Goal: Transaction & Acquisition: Book appointment/travel/reservation

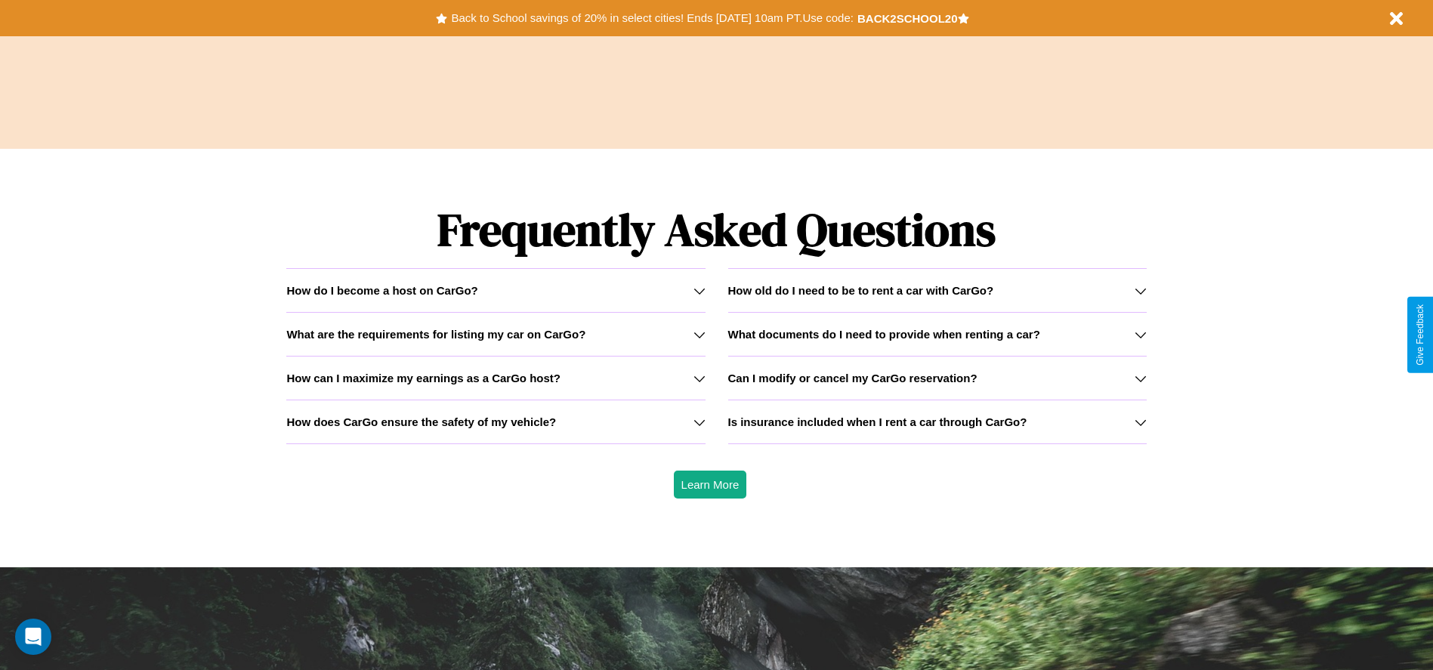
scroll to position [2167, 0]
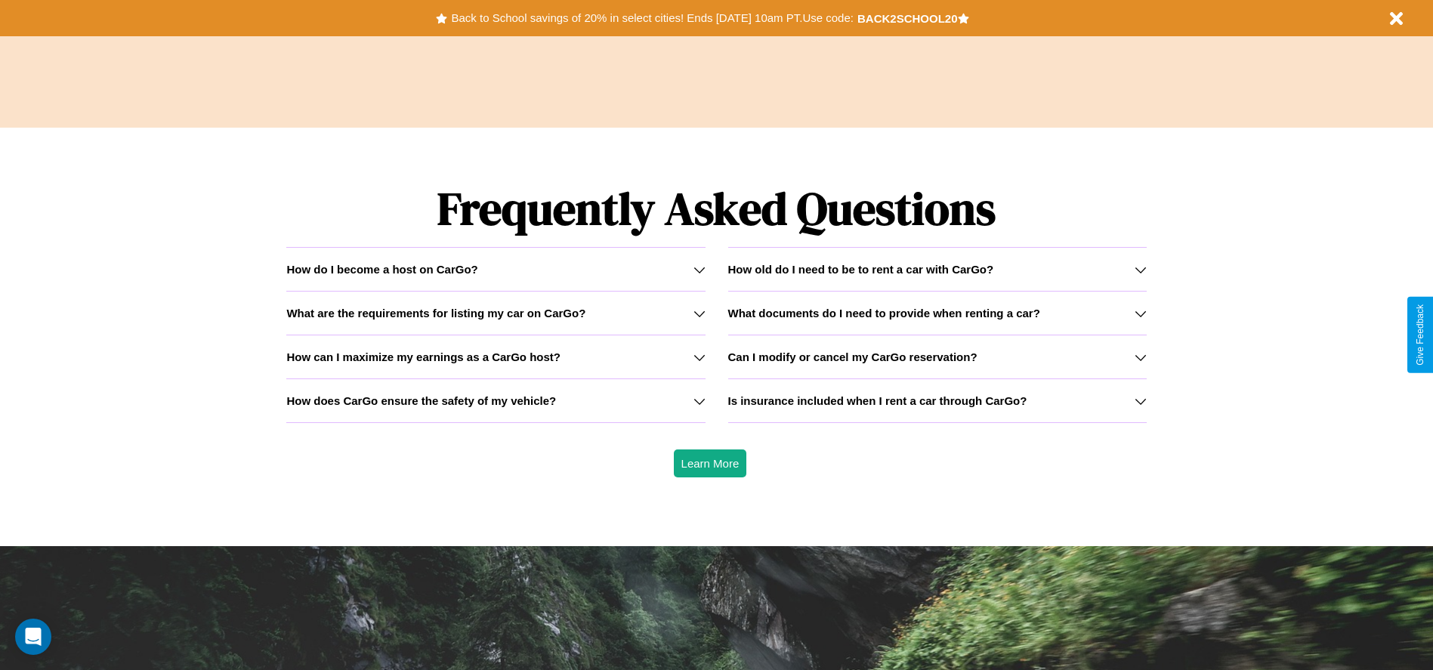
click at [495, 400] on h3 "How does CarGo ensure the safety of my vehicle?" at bounding box center [421, 400] width 270 height 13
click at [495, 313] on h3 "What are the requirements for listing my car on CarGo?" at bounding box center [435, 313] width 299 height 13
click at [1140, 400] on icon at bounding box center [1141, 401] width 12 height 12
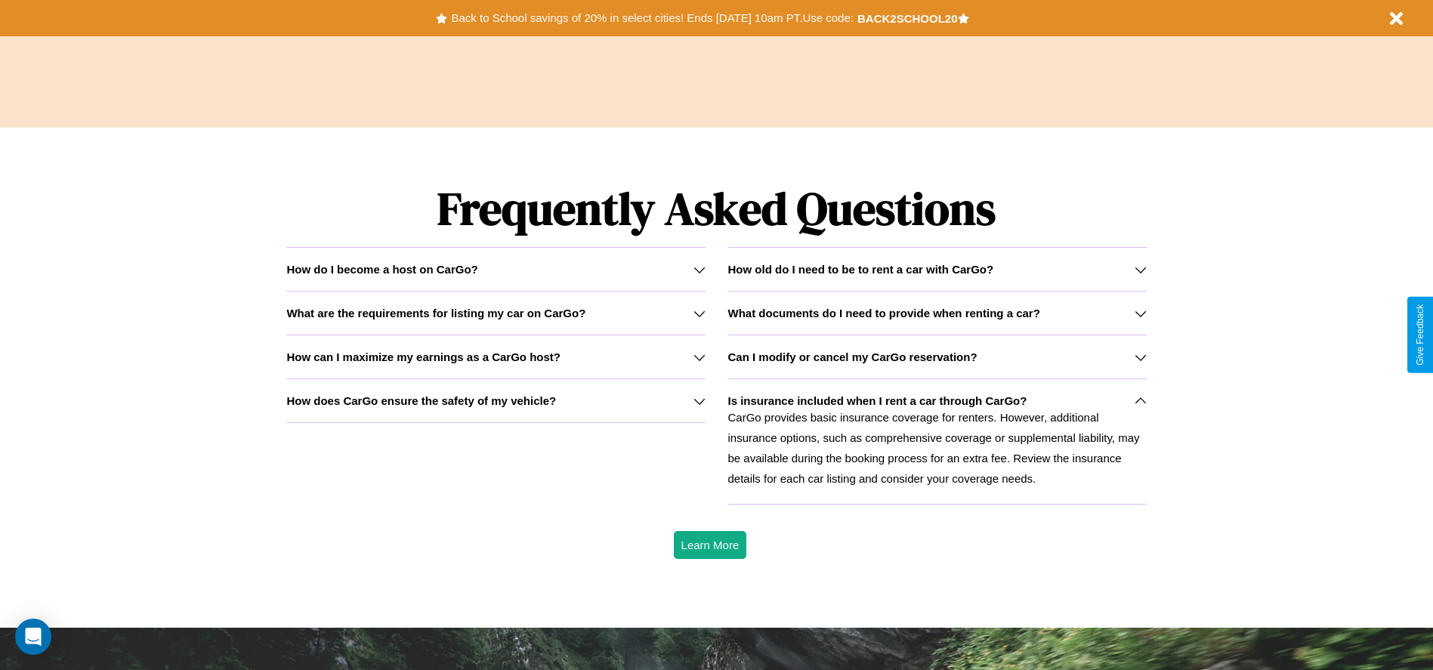
click at [495, 357] on h3 "How can I maximize my earnings as a CarGo host?" at bounding box center [423, 356] width 274 height 13
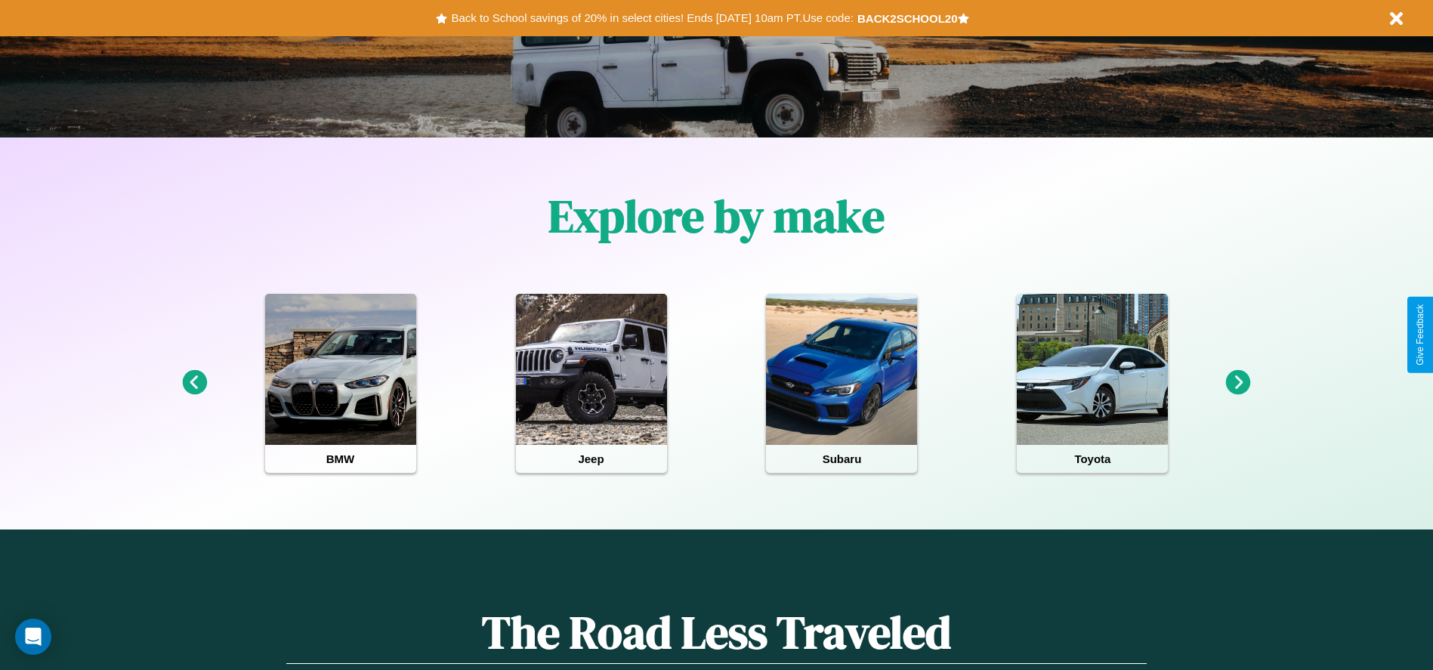
scroll to position [313, 0]
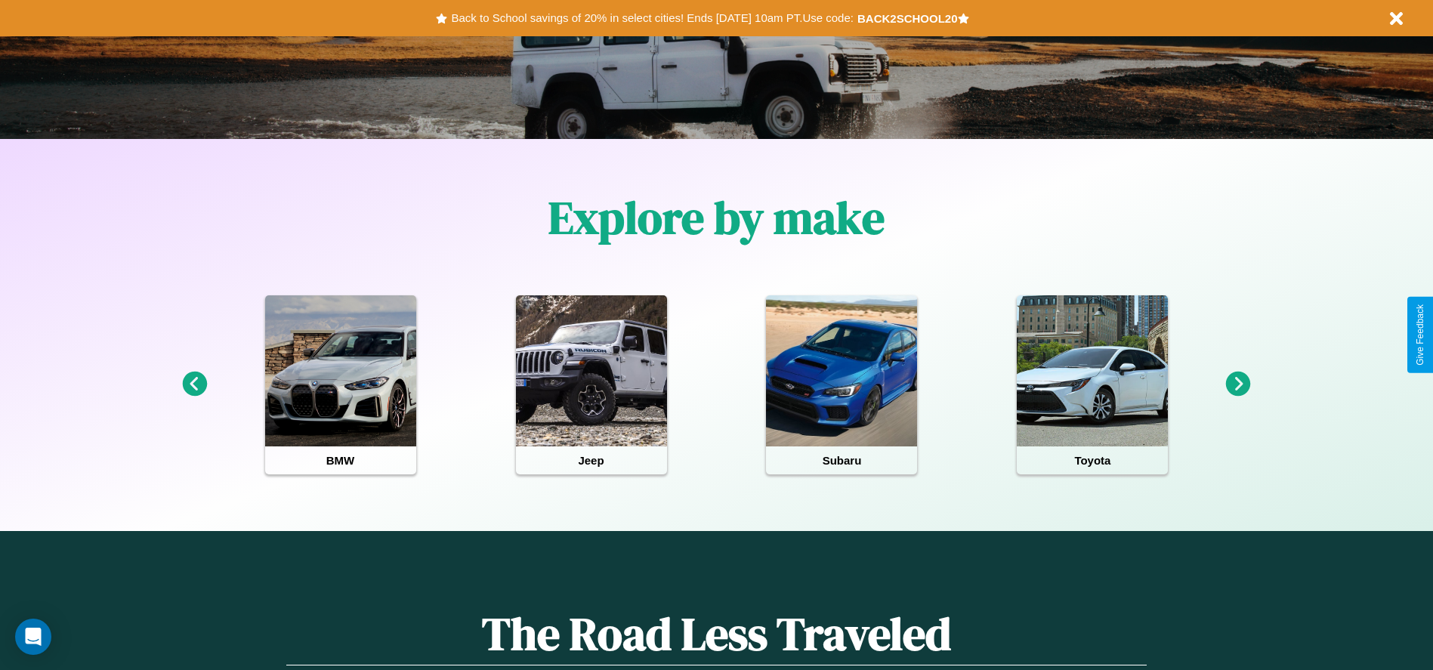
click at [1238, 384] on icon at bounding box center [1238, 384] width 25 height 25
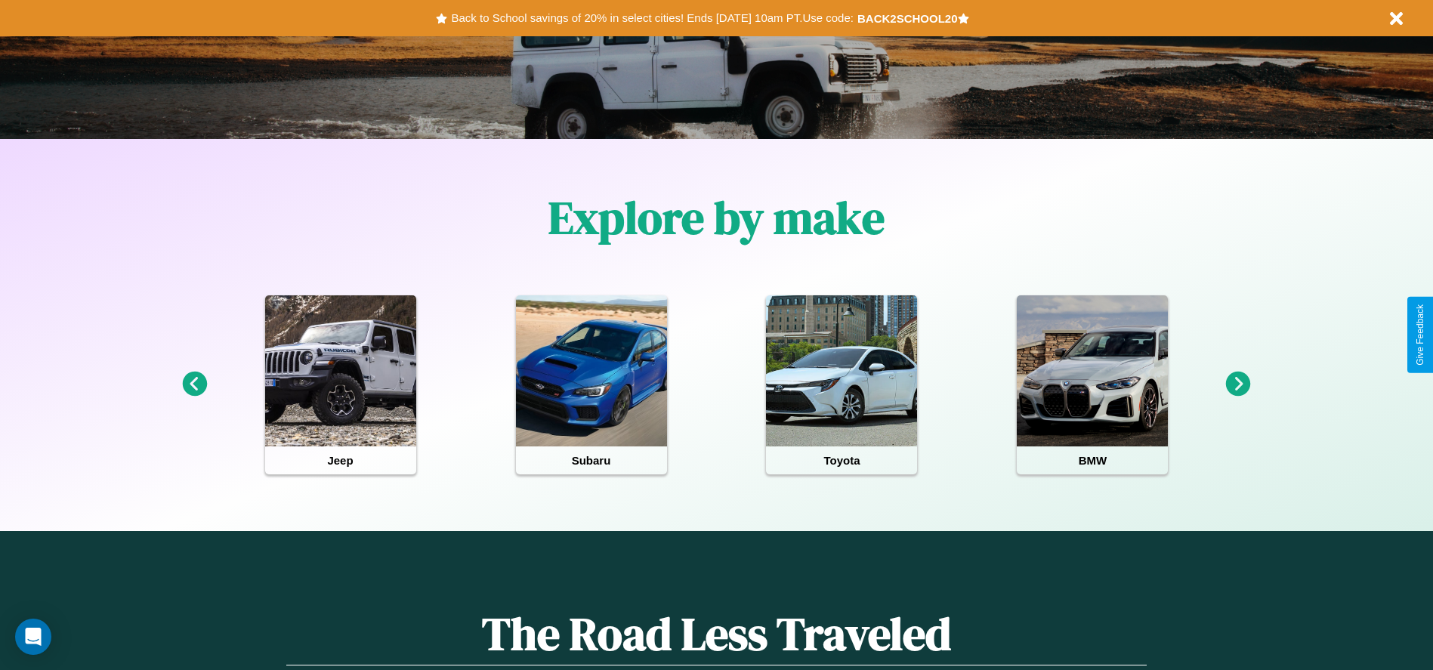
click at [1238, 384] on icon at bounding box center [1238, 384] width 25 height 25
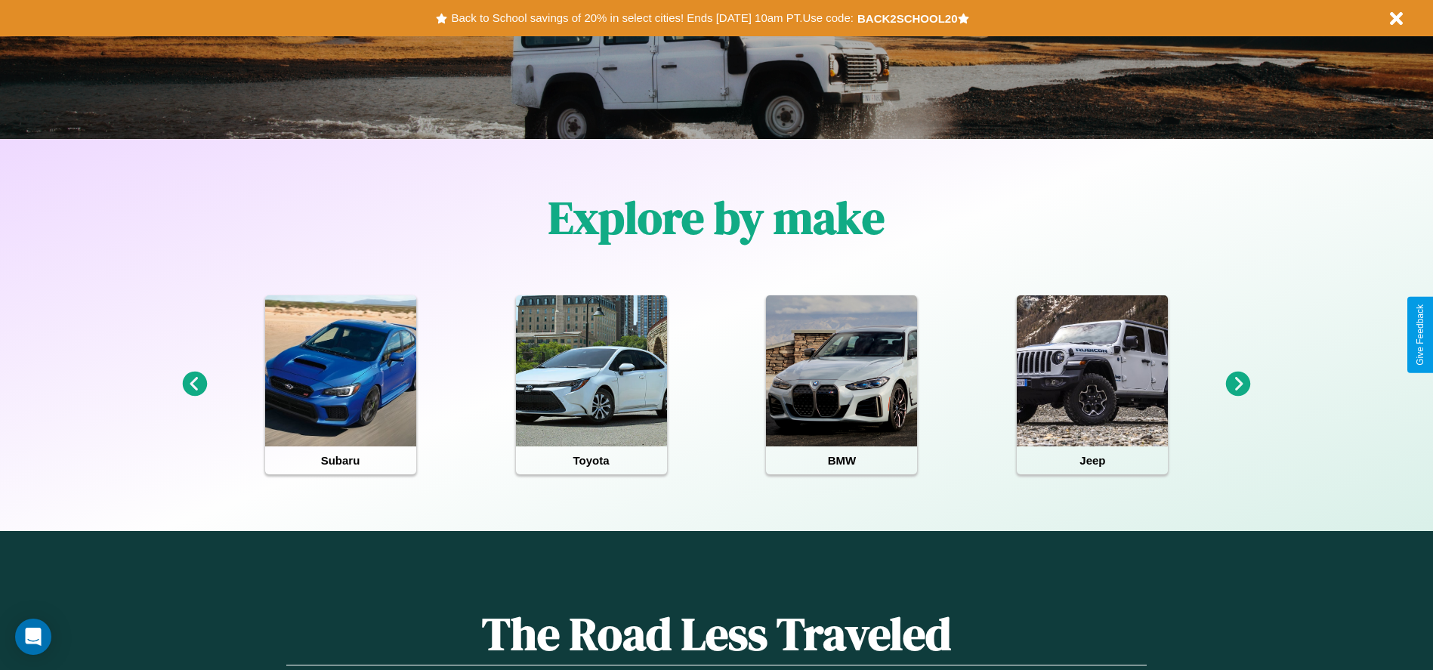
click at [1238, 384] on icon at bounding box center [1238, 384] width 25 height 25
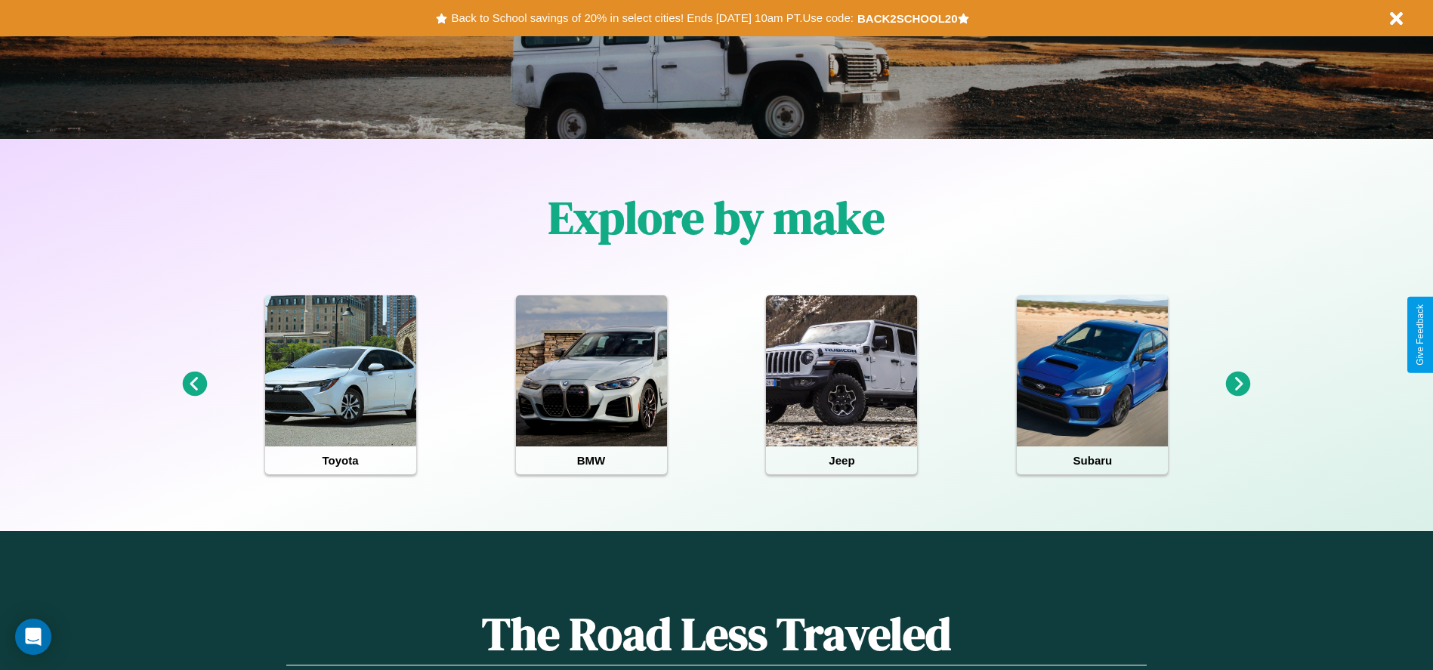
click at [194, 384] on icon at bounding box center [194, 384] width 25 height 25
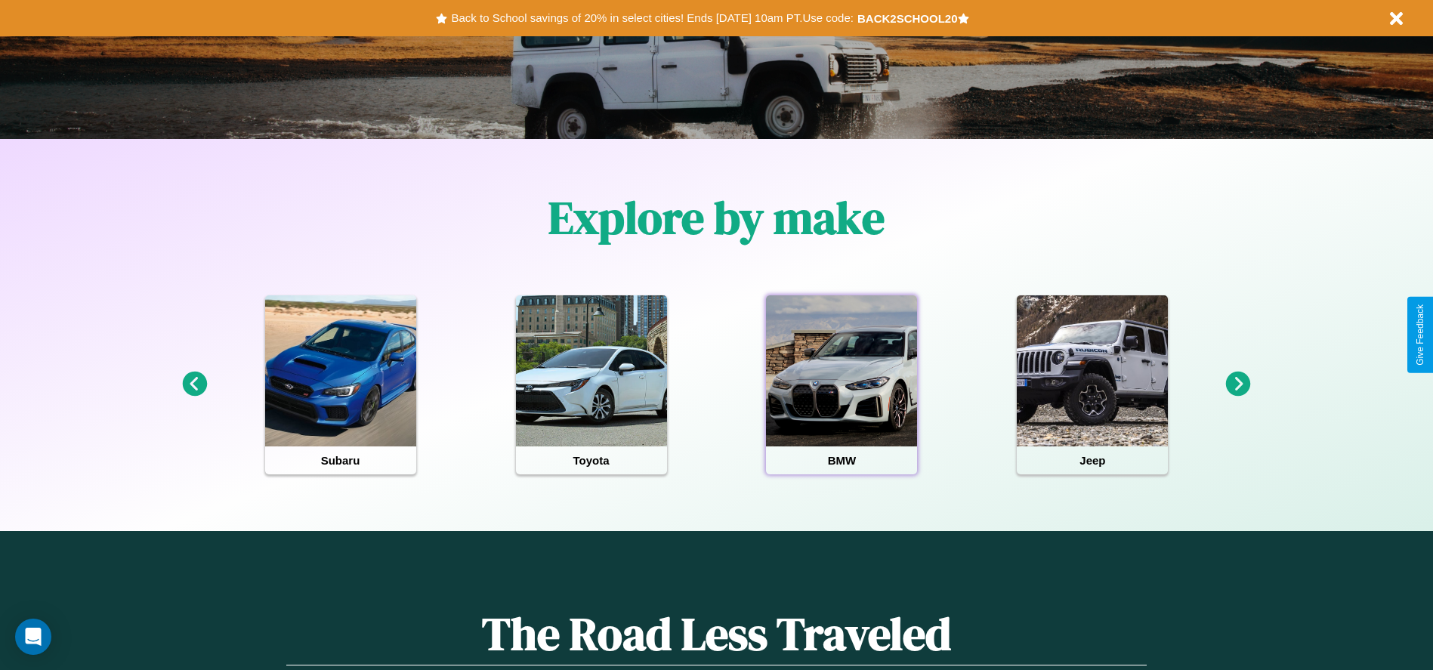
click at [841, 384] on div at bounding box center [841, 370] width 151 height 151
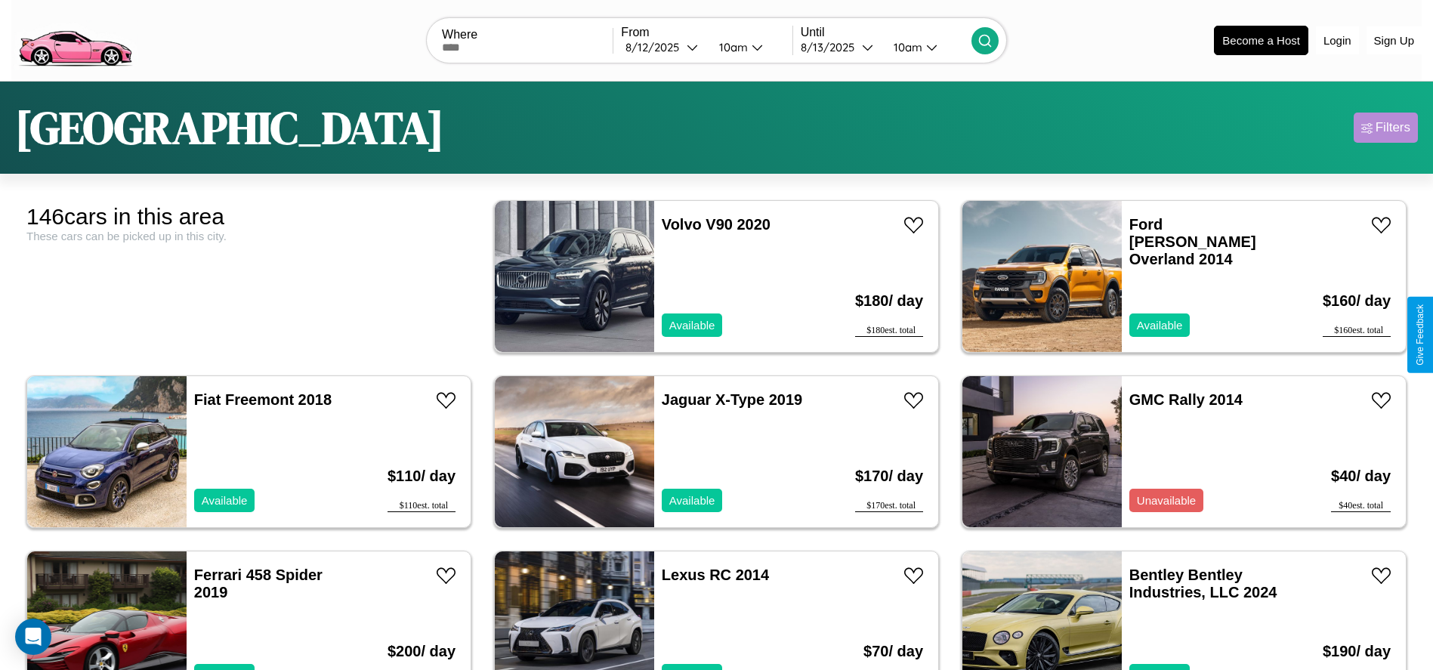
click at [1385, 128] on div "Filters" at bounding box center [1392, 127] width 35 height 15
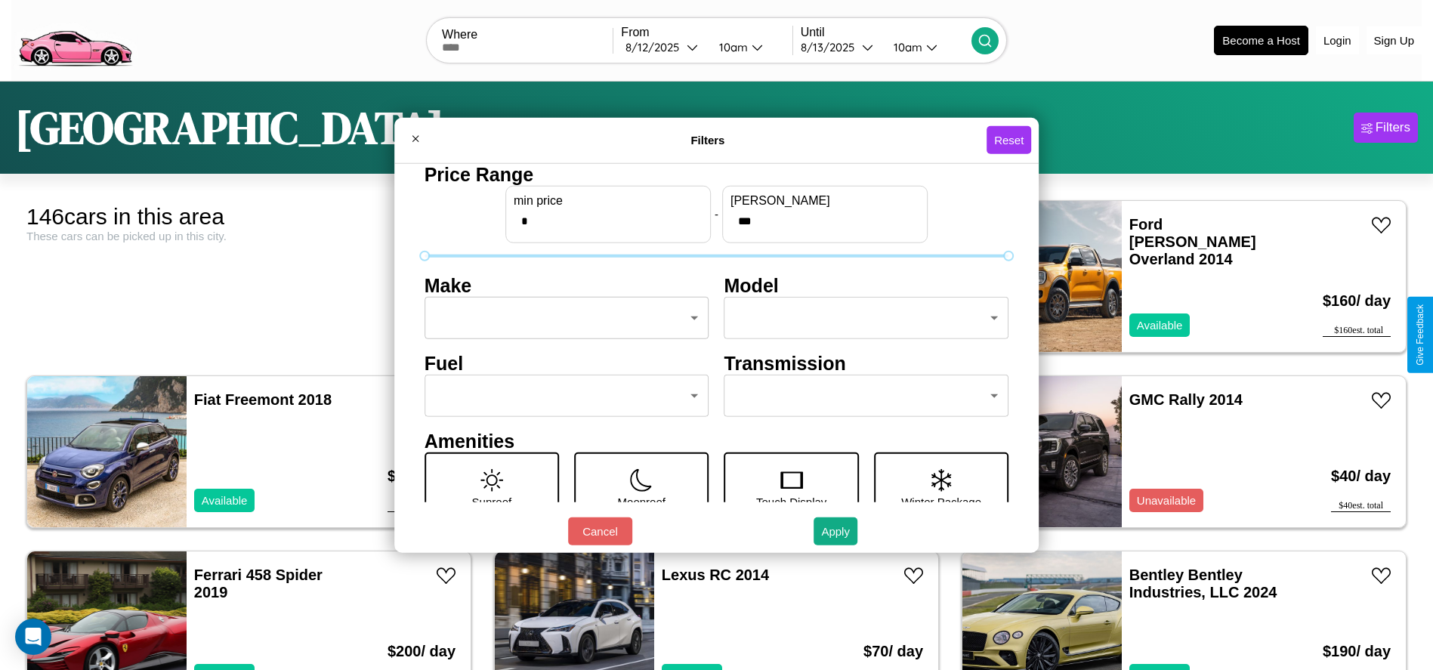
click at [562, 318] on body "CarGo Where From [DATE] 10am Until [DATE] 10am Become a Host Login Sign Up Toky…" at bounding box center [716, 382] width 1433 height 764
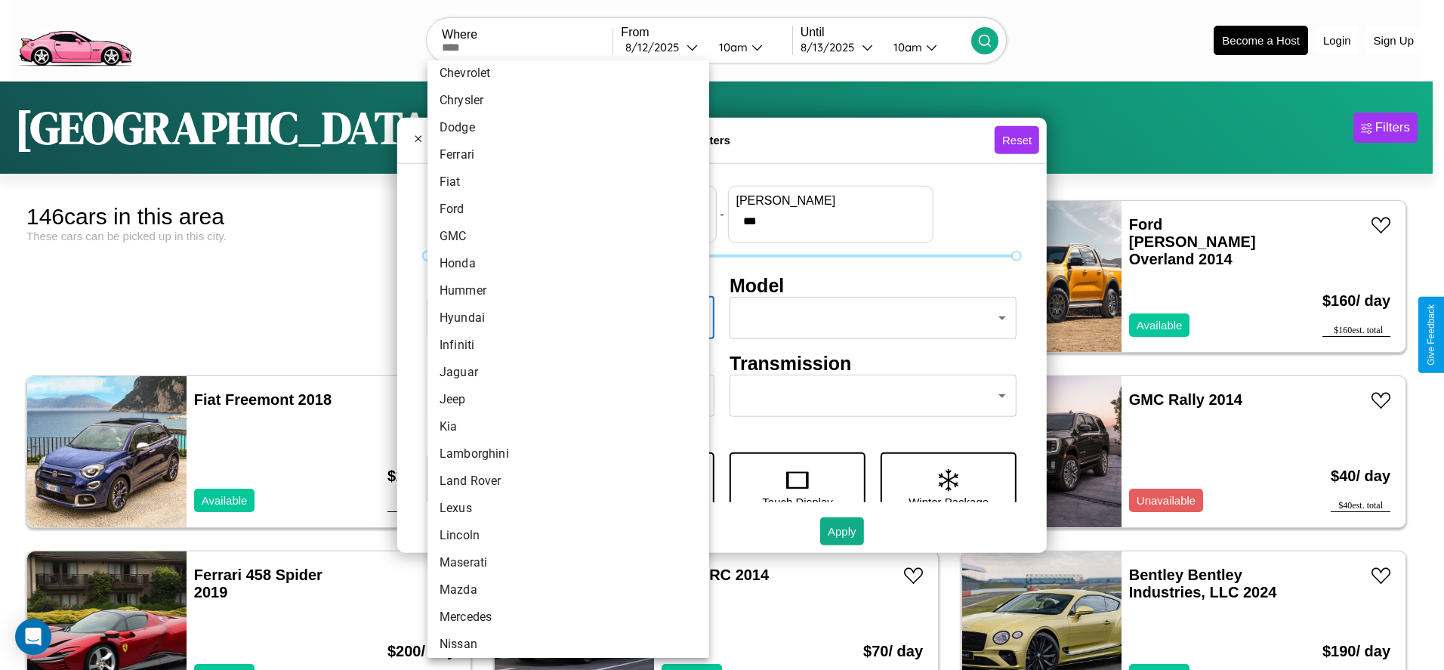
scroll to position [320, 0]
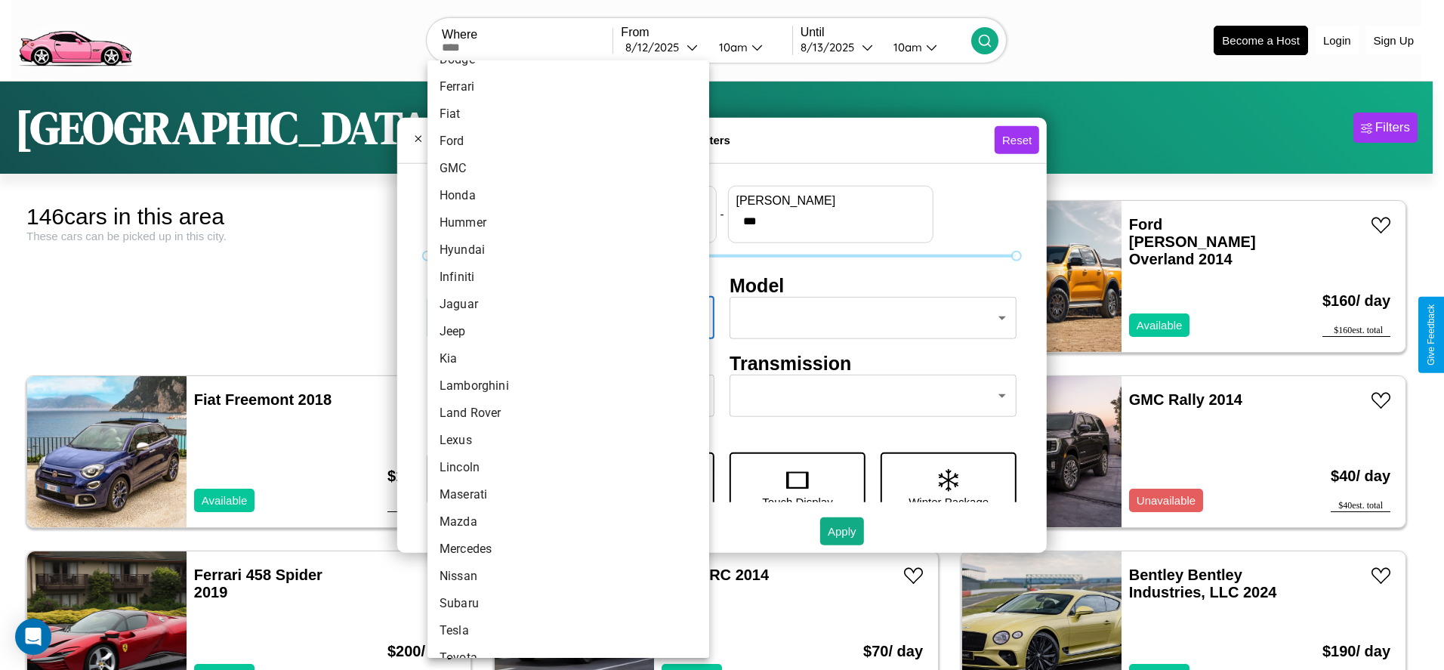
click at [563, 359] on li "Kia" at bounding box center [569, 358] width 282 height 27
type input "***"
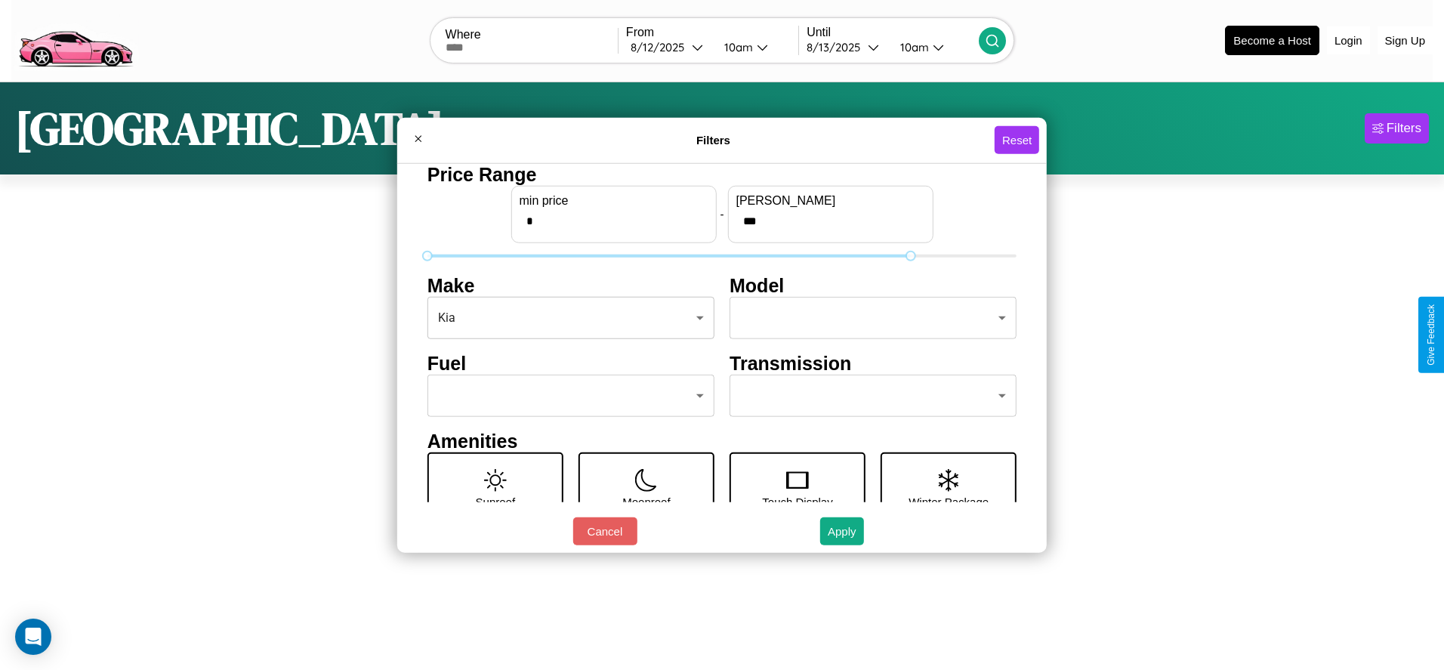
type input "***"
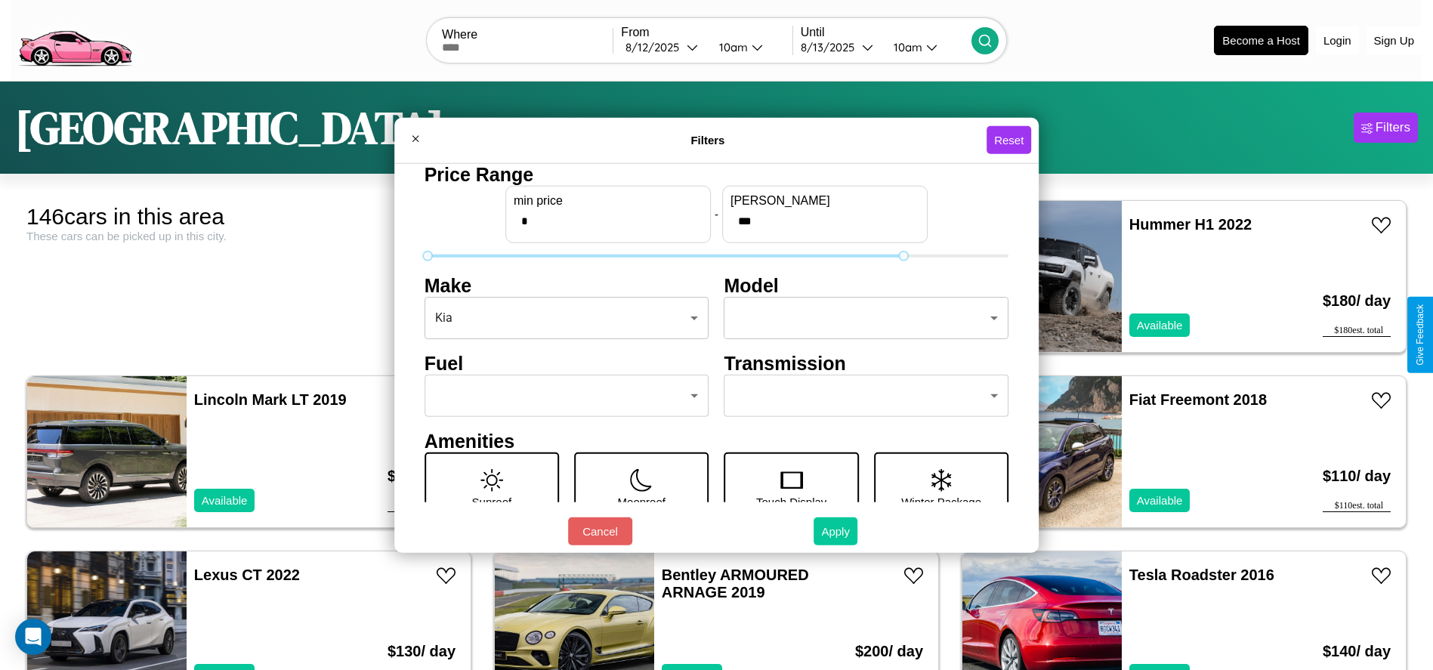
type input "*"
click at [836, 531] on button "Apply" at bounding box center [835, 531] width 44 height 28
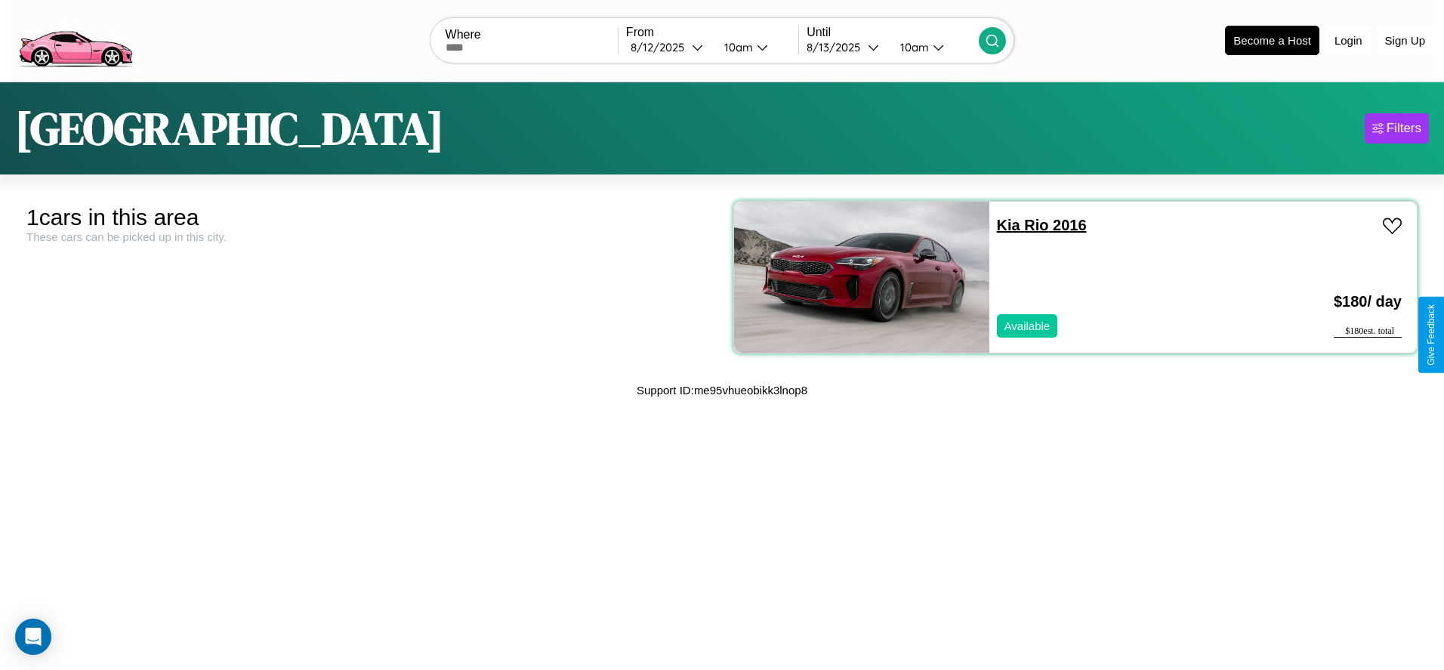
click at [1000, 224] on link "Kia Rio 2016" at bounding box center [1042, 225] width 90 height 17
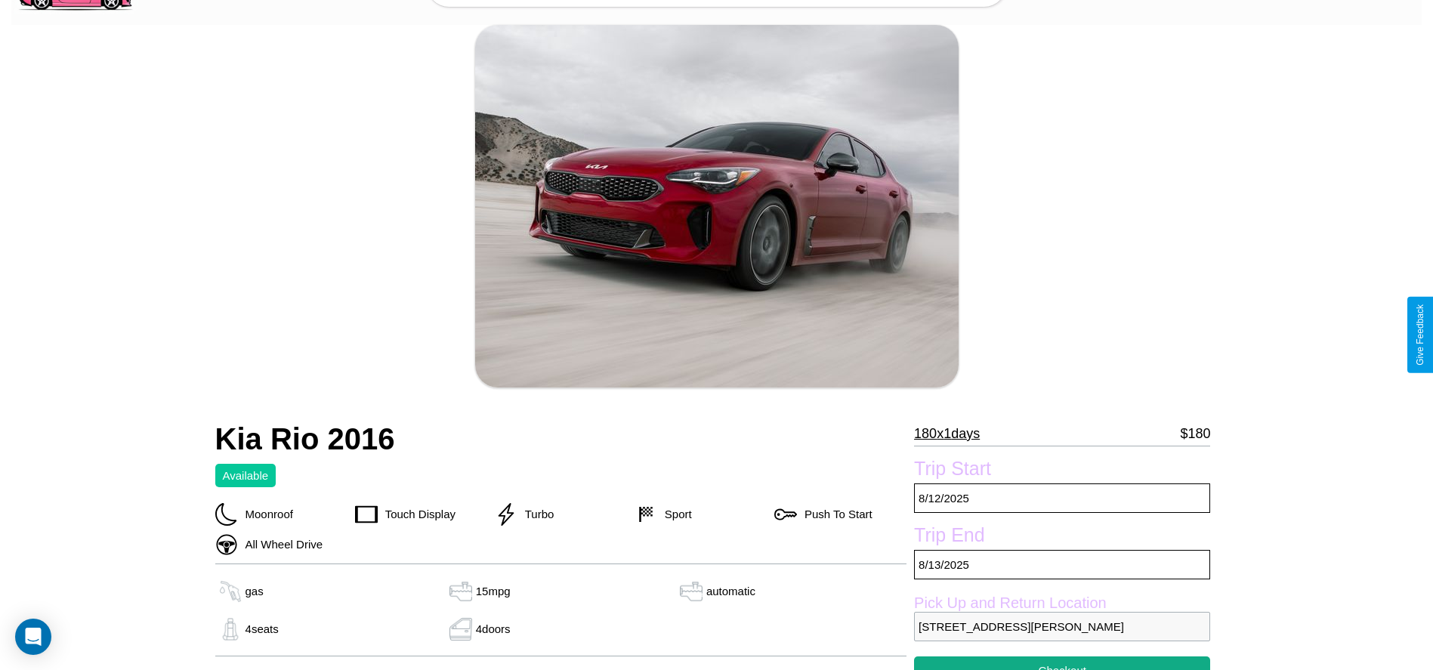
scroll to position [551, 0]
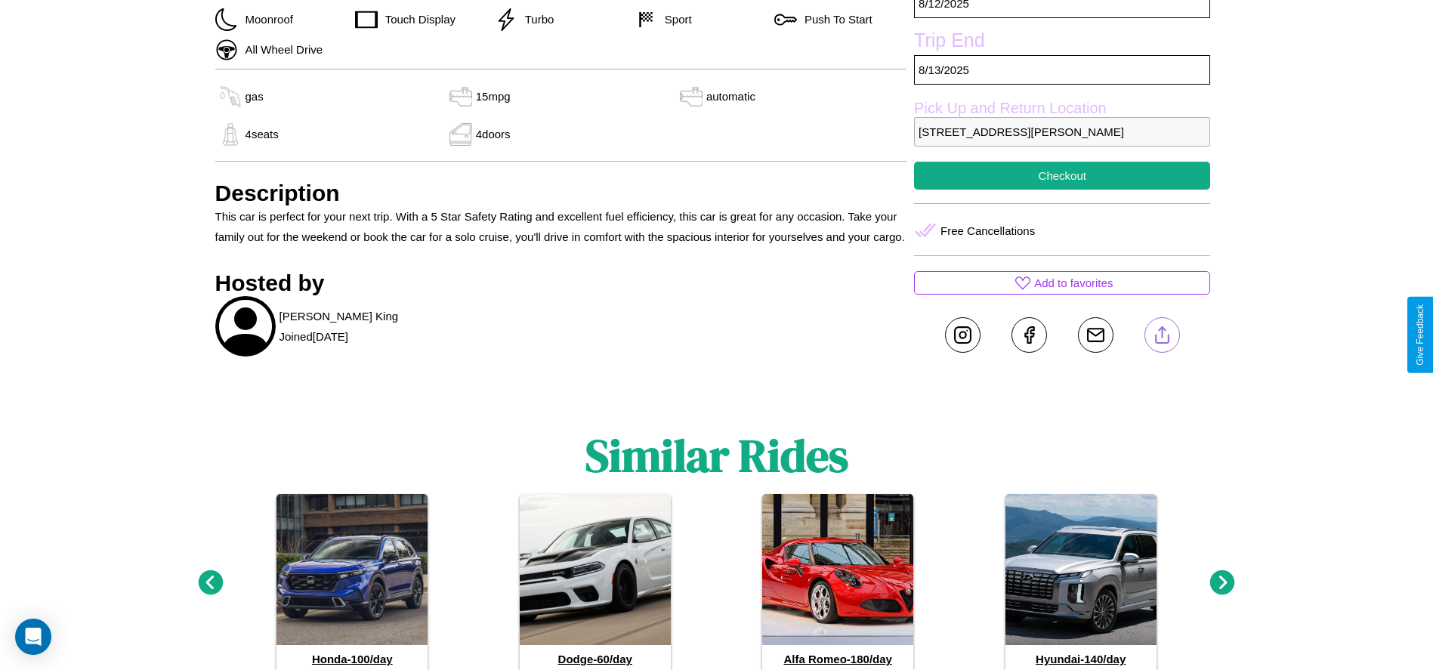
click at [1162, 335] on line at bounding box center [1162, 332] width 0 height 11
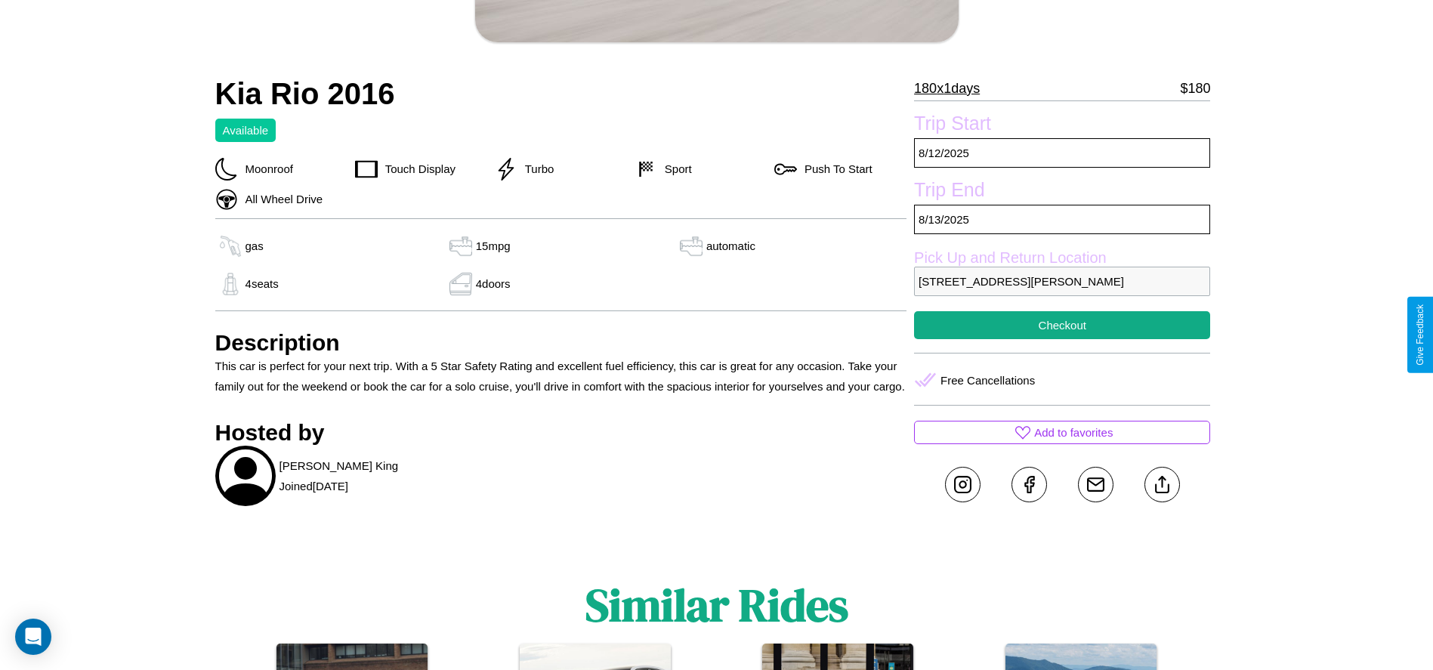
scroll to position [391, 0]
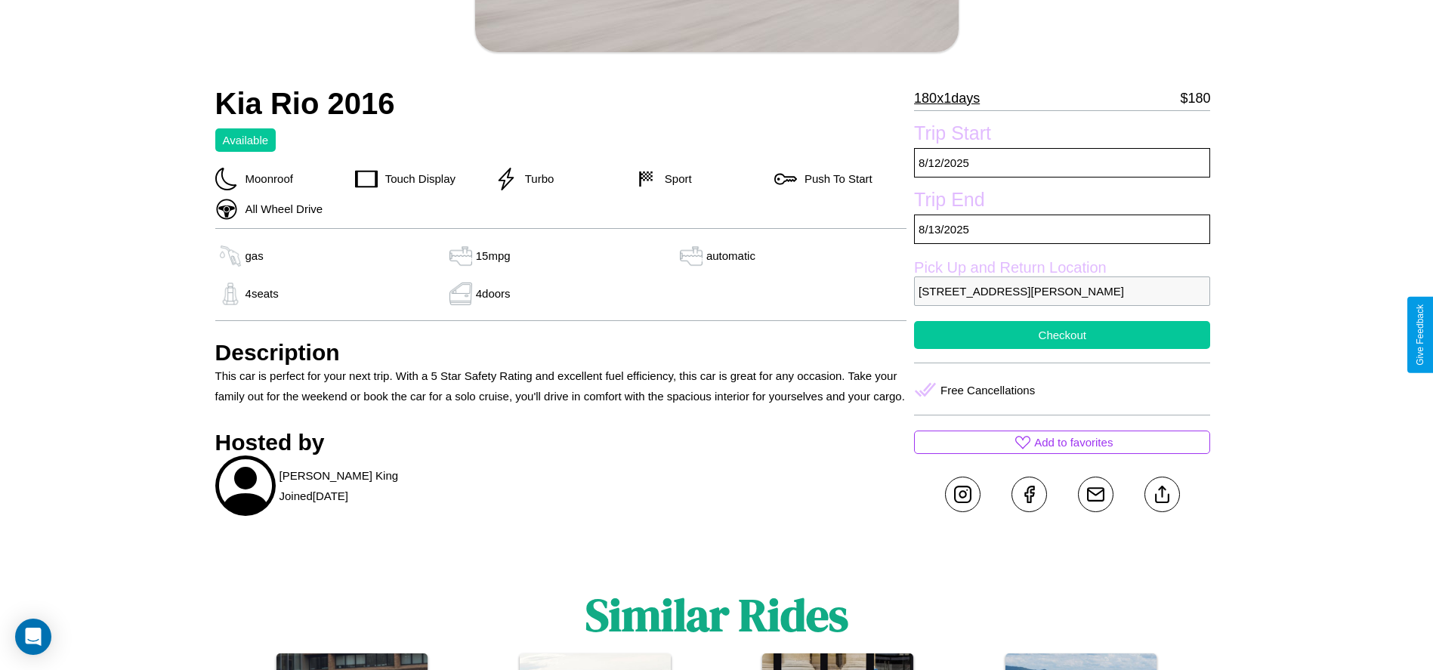
click at [1062, 335] on button "Checkout" at bounding box center [1062, 335] width 296 height 28
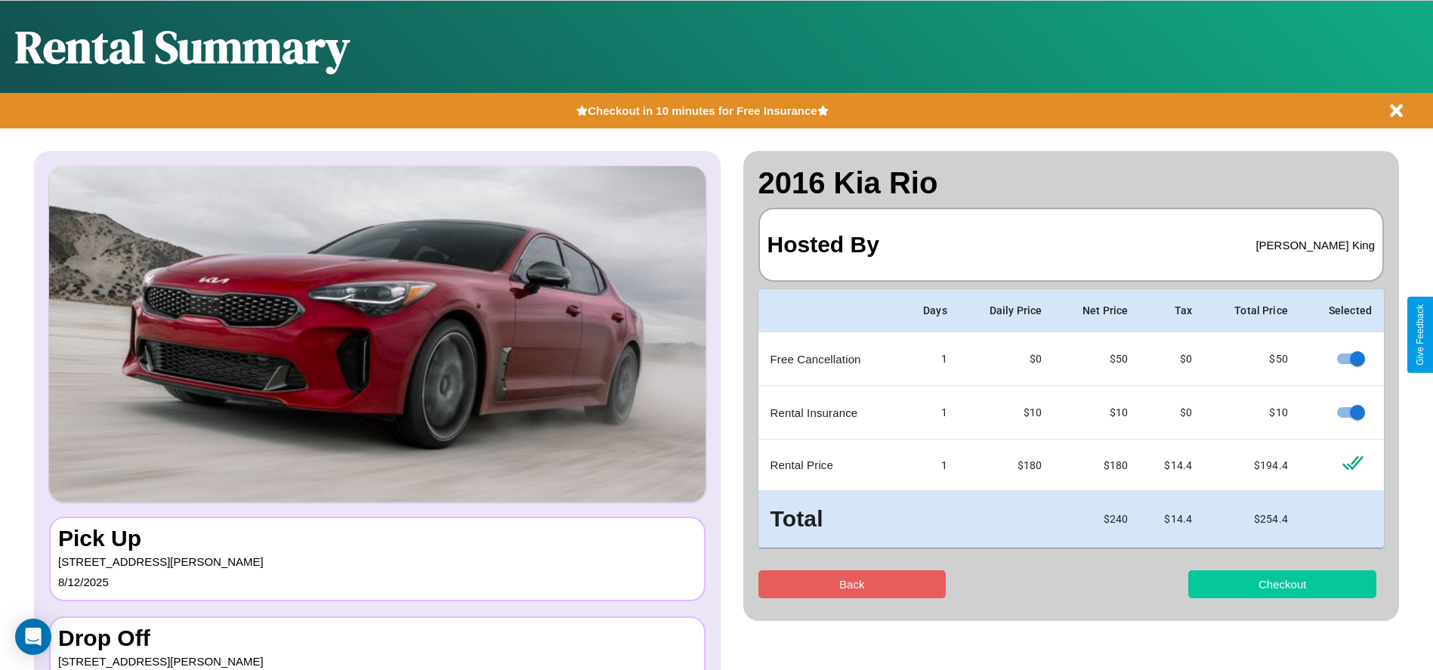
click at [1282, 584] on button "Checkout" at bounding box center [1282, 584] width 188 height 28
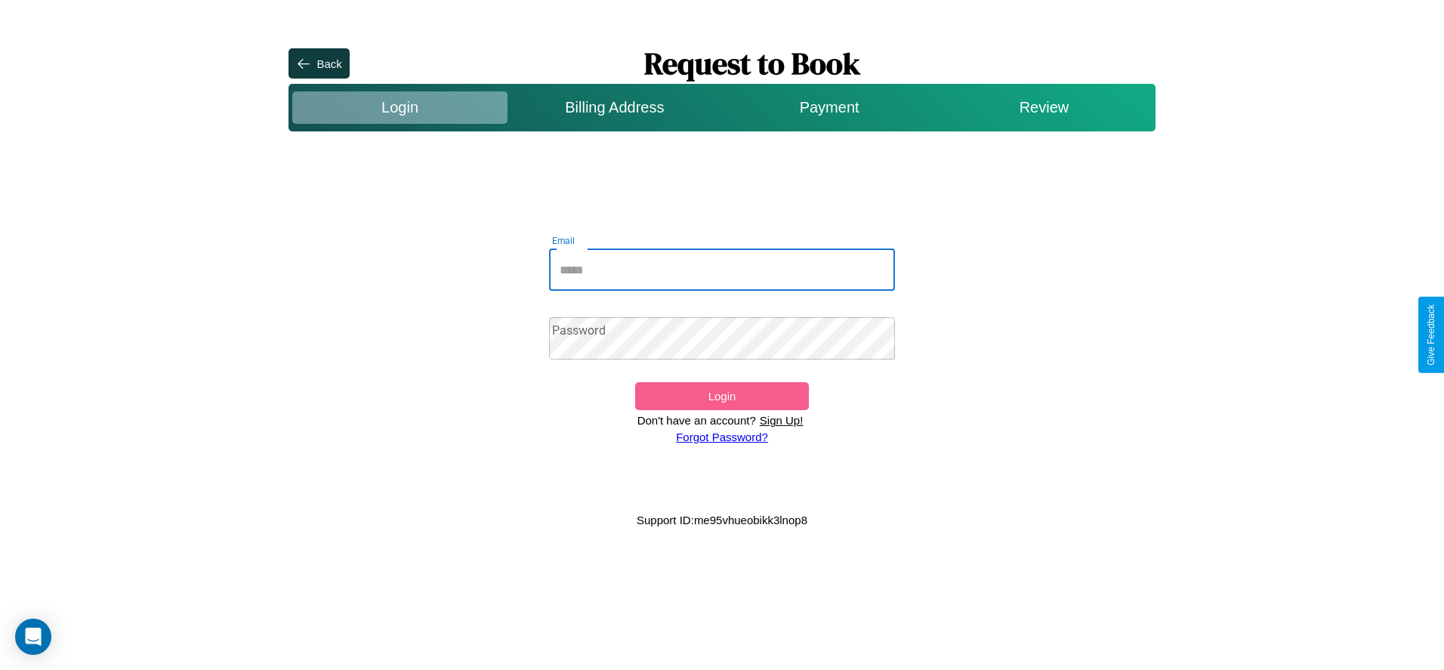
click at [722, 270] on input "Email" at bounding box center [722, 270] width 347 height 42
type input "**********"
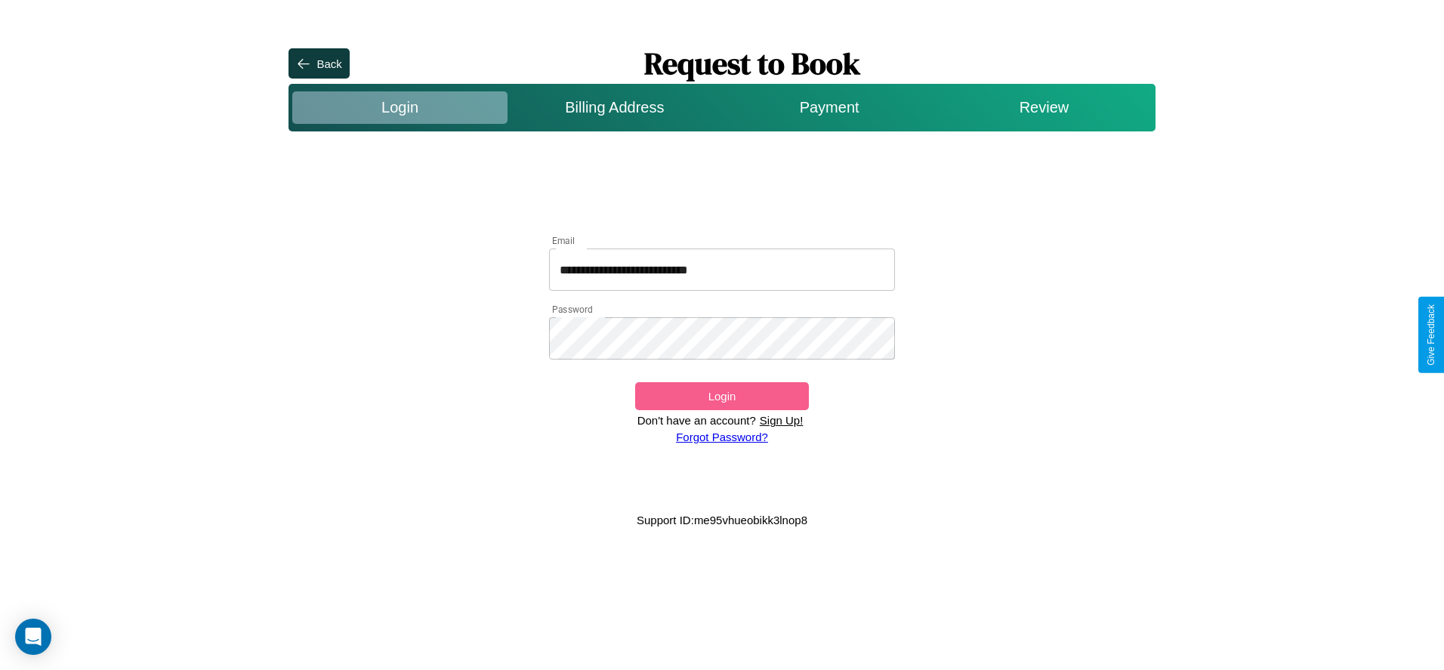
click at [721, 396] on button "Login" at bounding box center [721, 396] width 173 height 28
